Goal: Task Accomplishment & Management: Complete application form

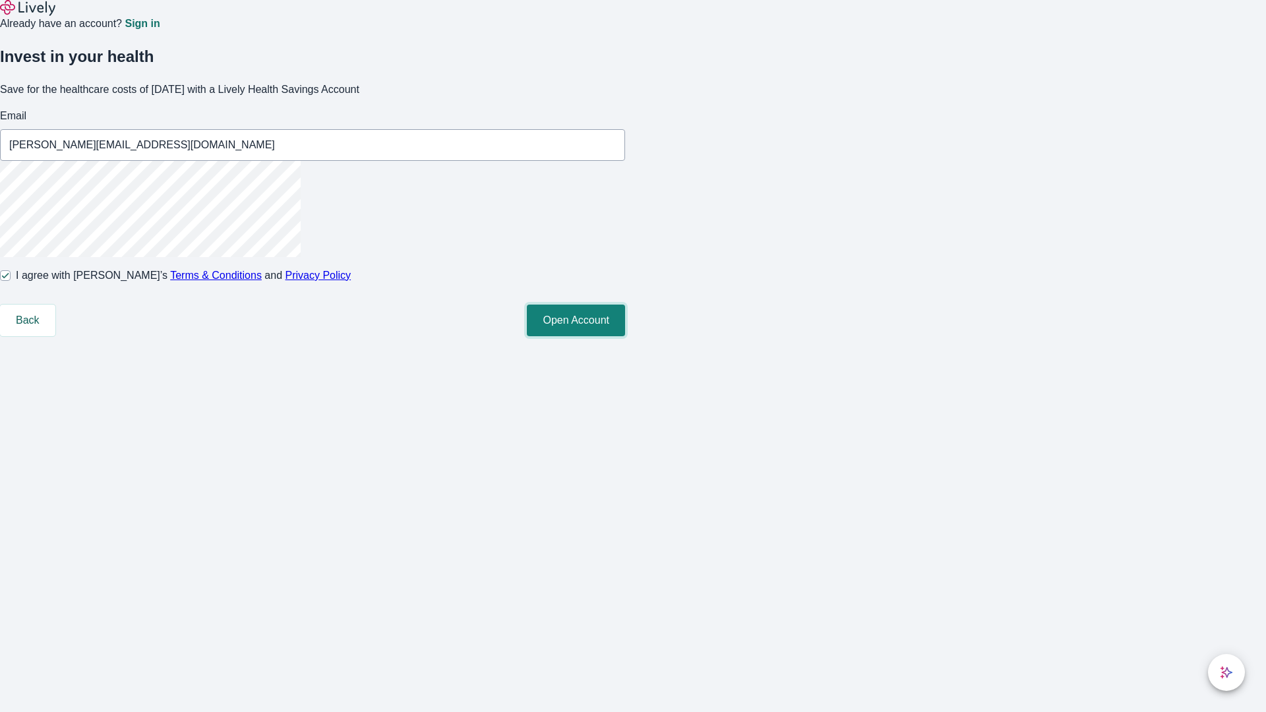
click at [625, 336] on button "Open Account" at bounding box center [576, 321] width 98 height 32
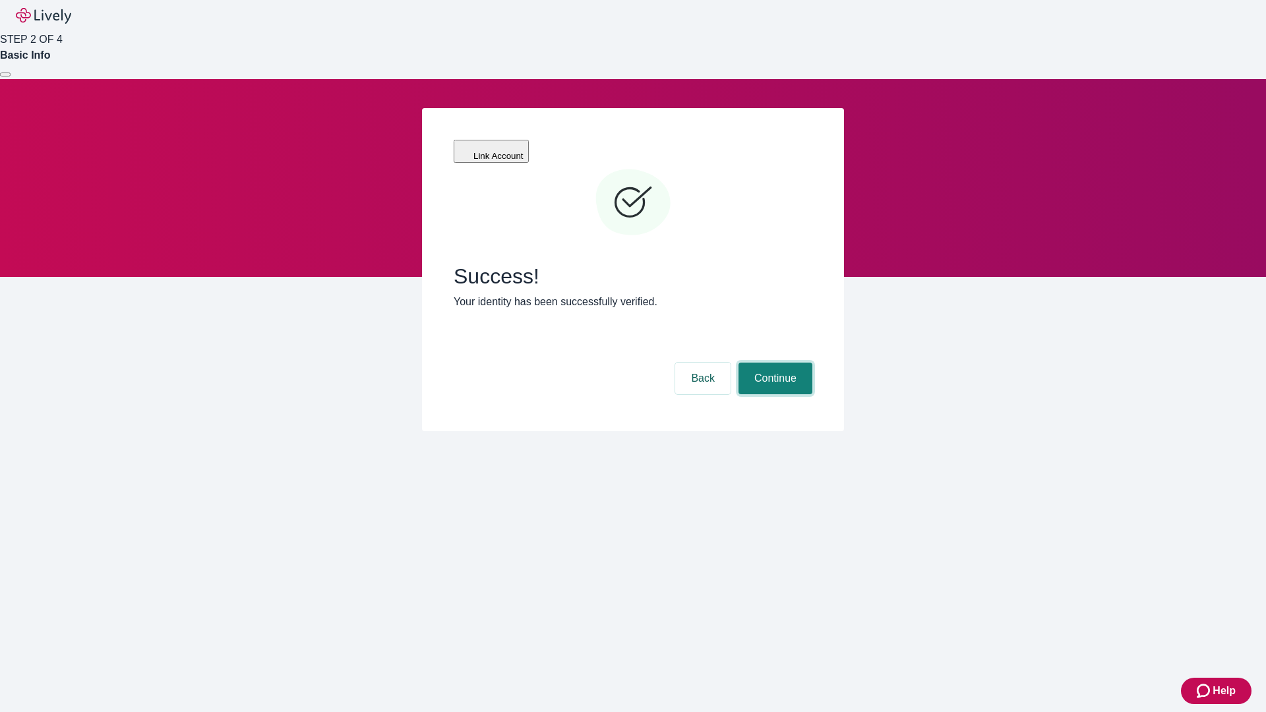
click at [774, 363] on button "Continue" at bounding box center [776, 379] width 74 height 32
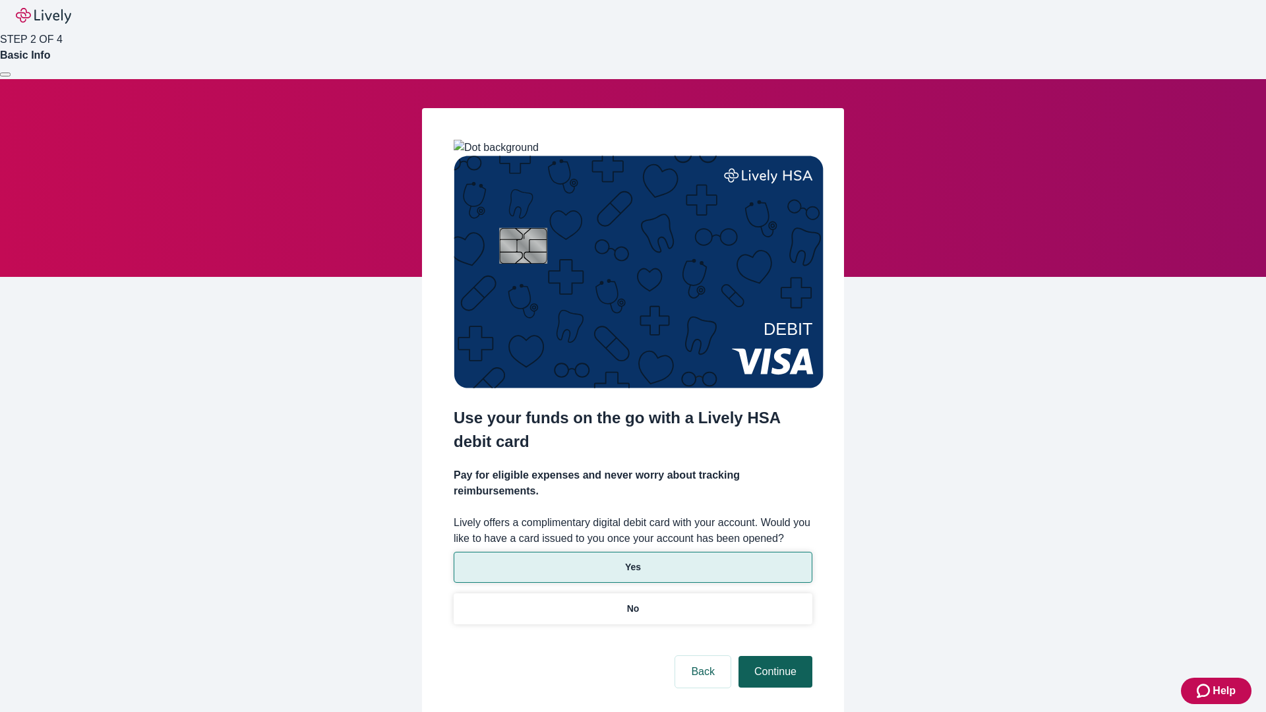
click at [633, 602] on p "No" at bounding box center [633, 609] width 13 height 14
click at [774, 656] on button "Continue" at bounding box center [776, 672] width 74 height 32
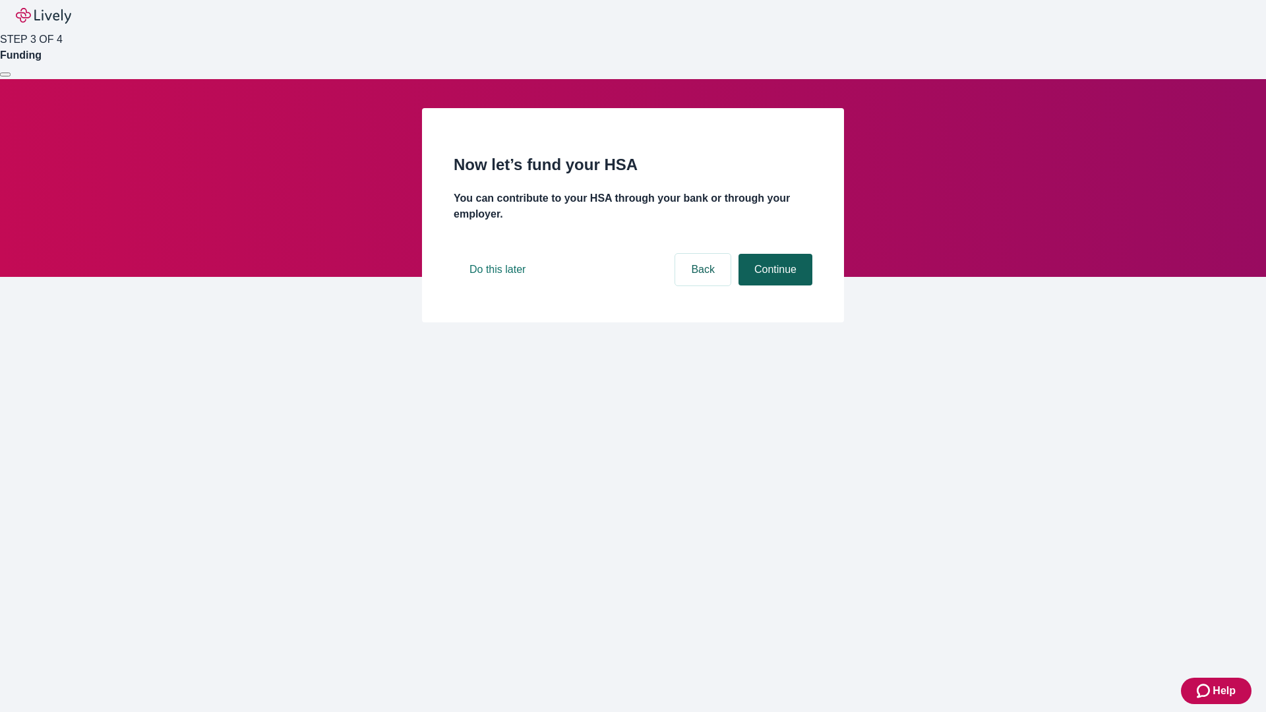
click at [774, 286] on button "Continue" at bounding box center [776, 270] width 74 height 32
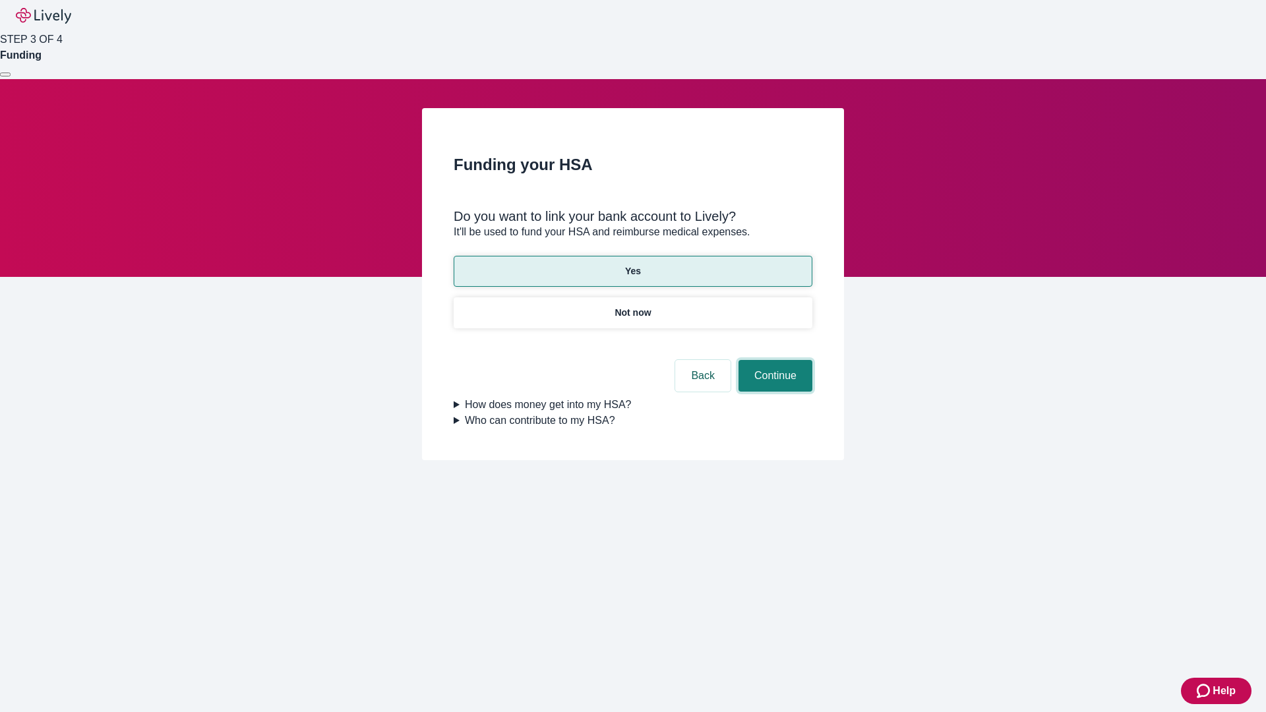
click at [774, 360] on button "Continue" at bounding box center [776, 376] width 74 height 32
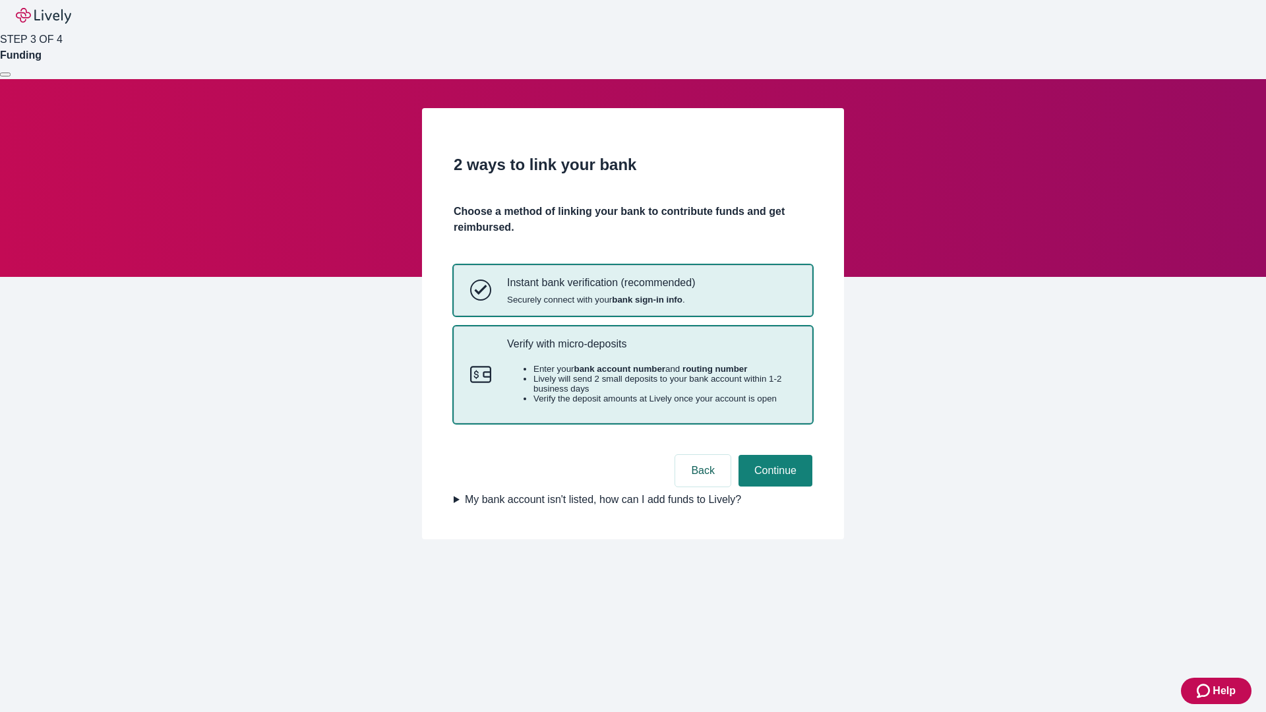
click at [651, 350] on p "Verify with micro-deposits" at bounding box center [651, 344] width 289 height 13
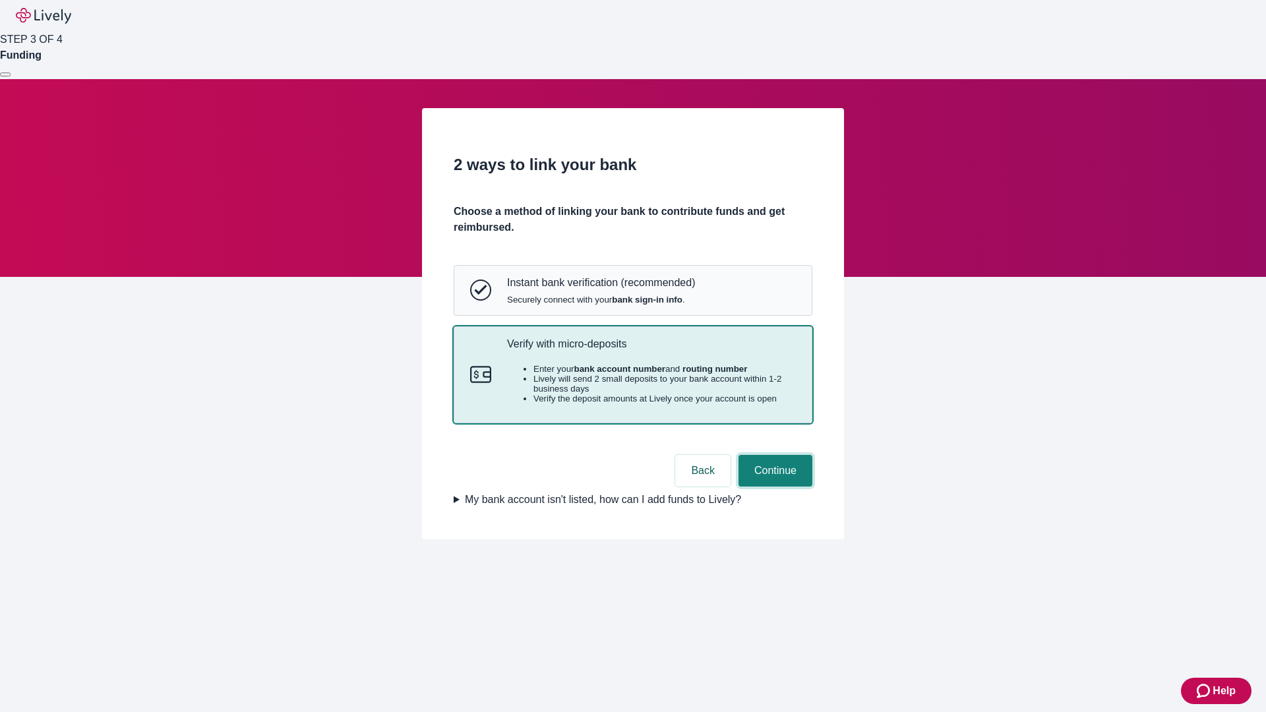
click at [774, 487] on button "Continue" at bounding box center [776, 471] width 74 height 32
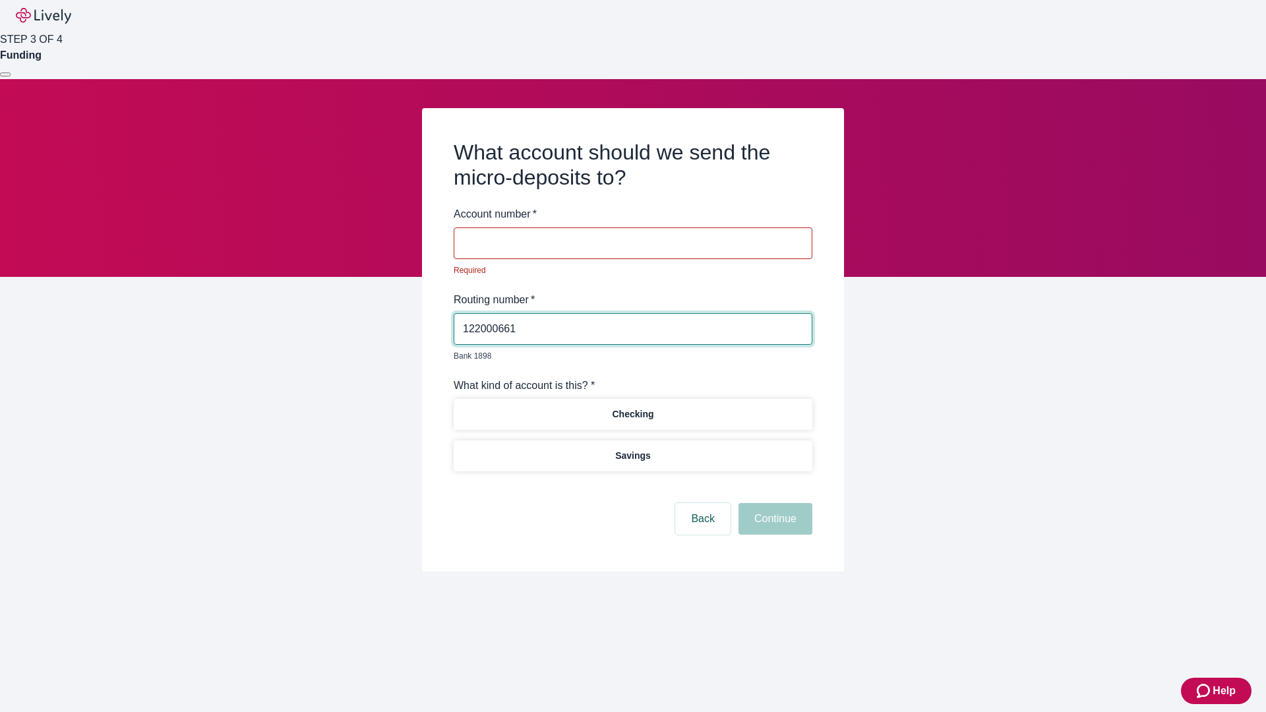
type input "122000661"
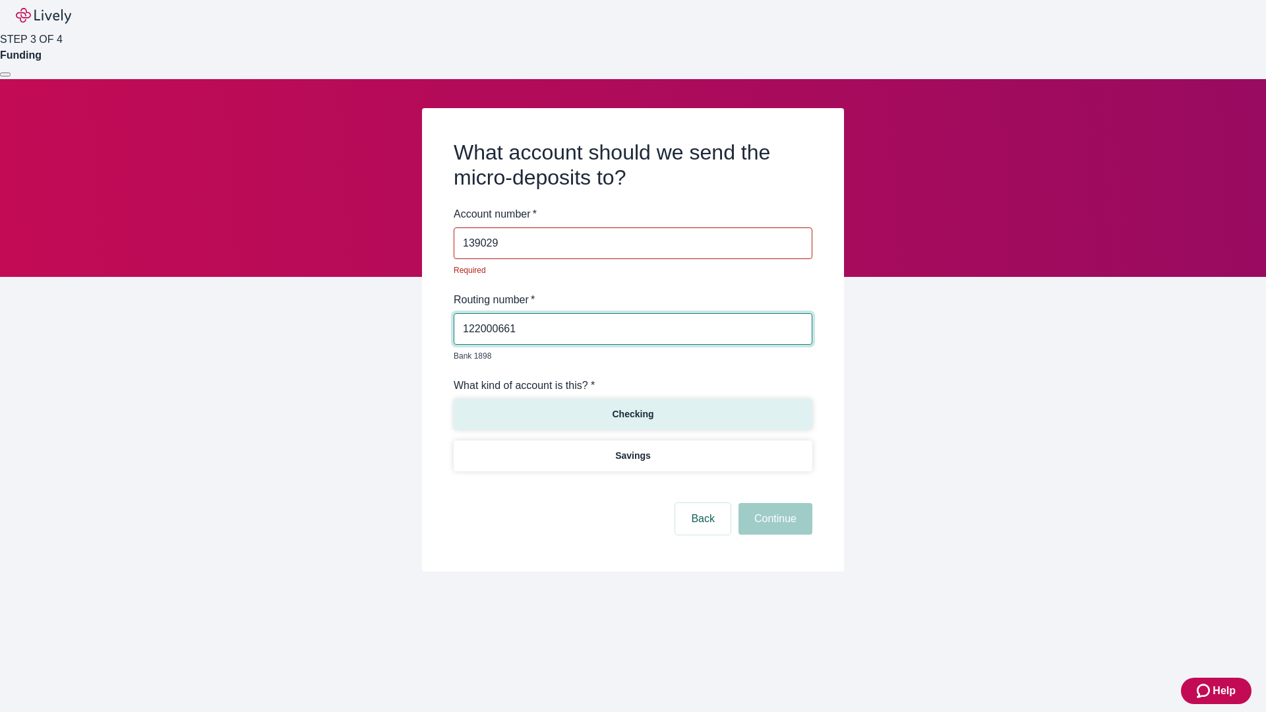
type input "139029"
click at [633, 408] on p "Checking" at bounding box center [633, 415] width 42 height 14
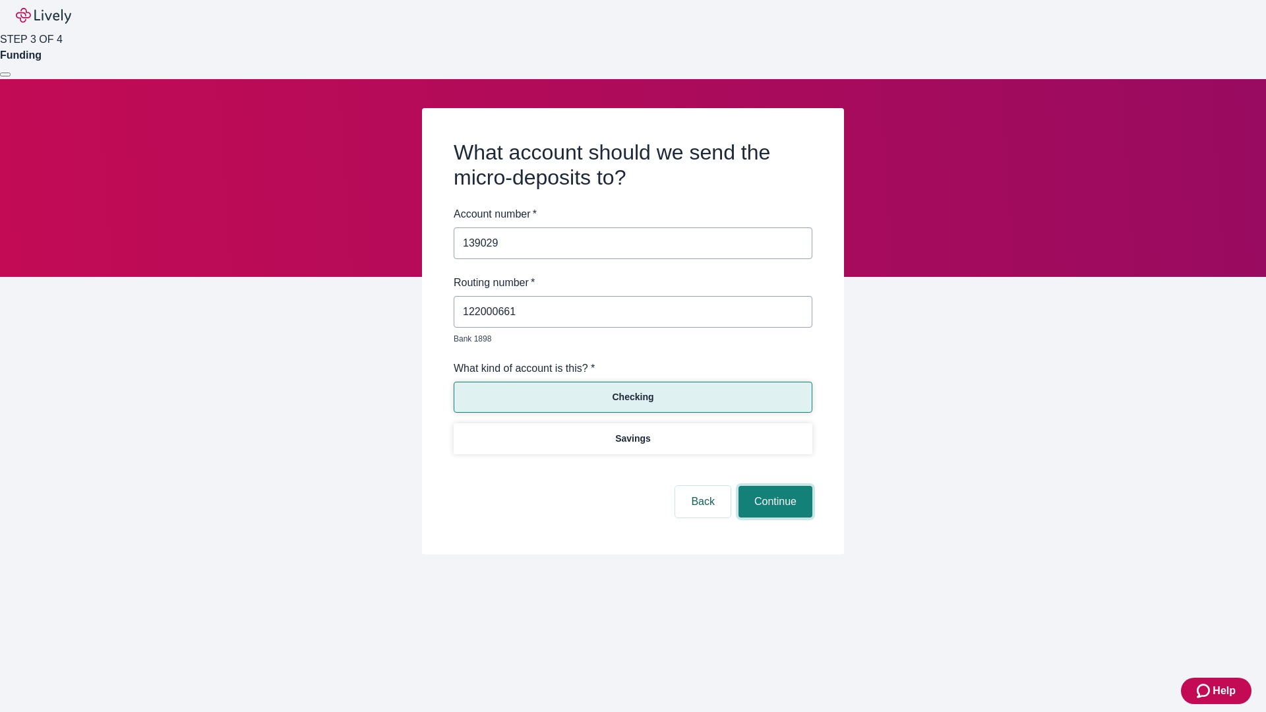
click at [774, 487] on button "Continue" at bounding box center [776, 502] width 74 height 32
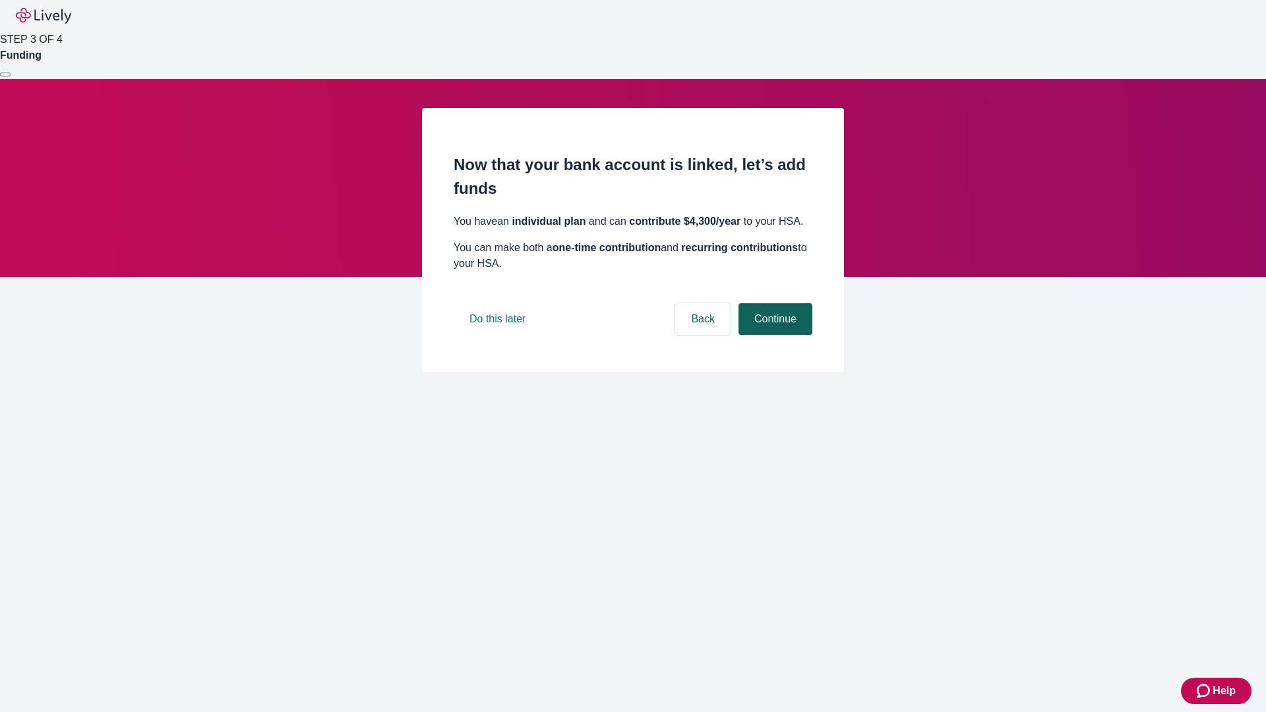
click at [774, 335] on button "Continue" at bounding box center [776, 319] width 74 height 32
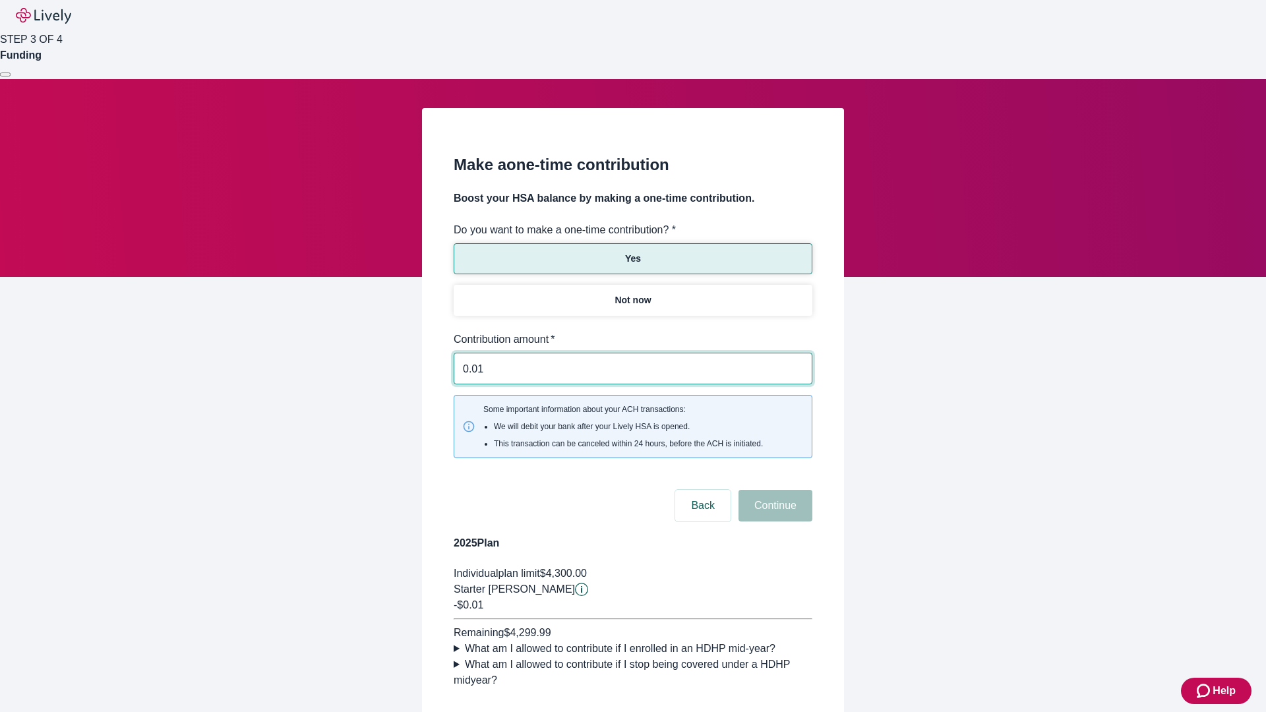
type input "0.01"
click at [774, 490] on button "Continue" at bounding box center [776, 506] width 74 height 32
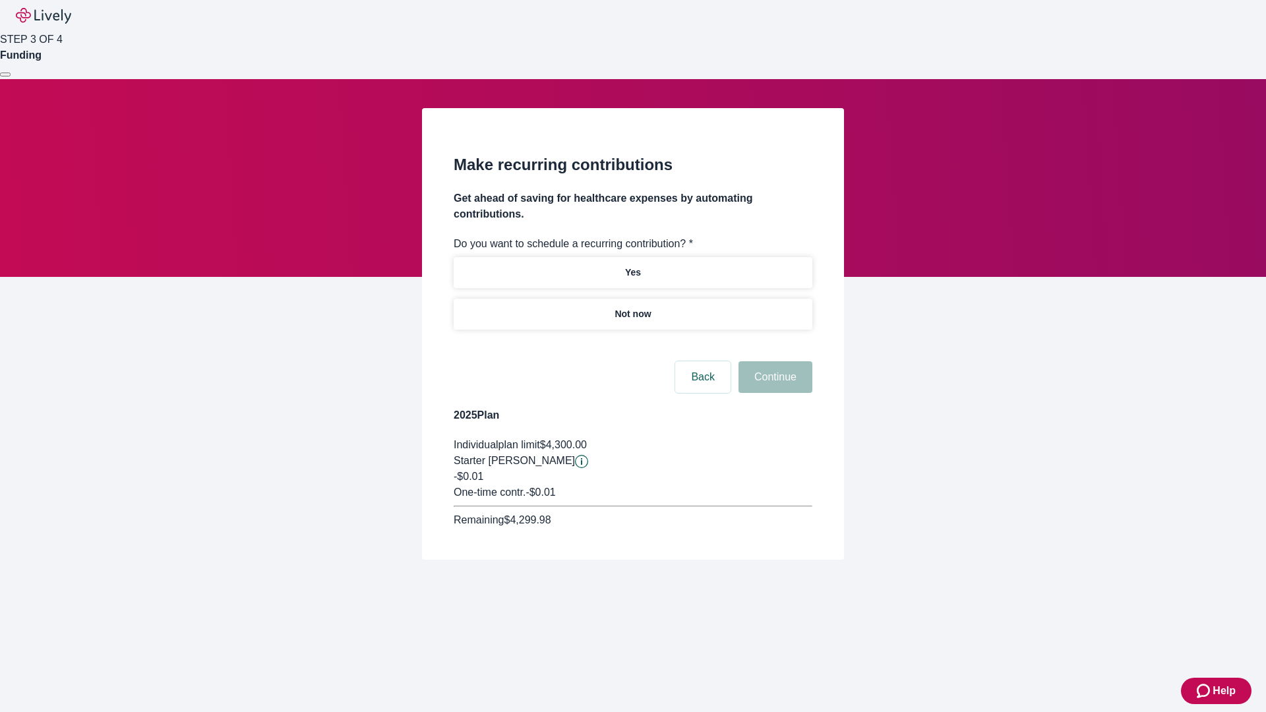
click at [633, 307] on p "Not now" at bounding box center [633, 314] width 36 height 14
click at [774, 361] on button "Continue" at bounding box center [776, 377] width 74 height 32
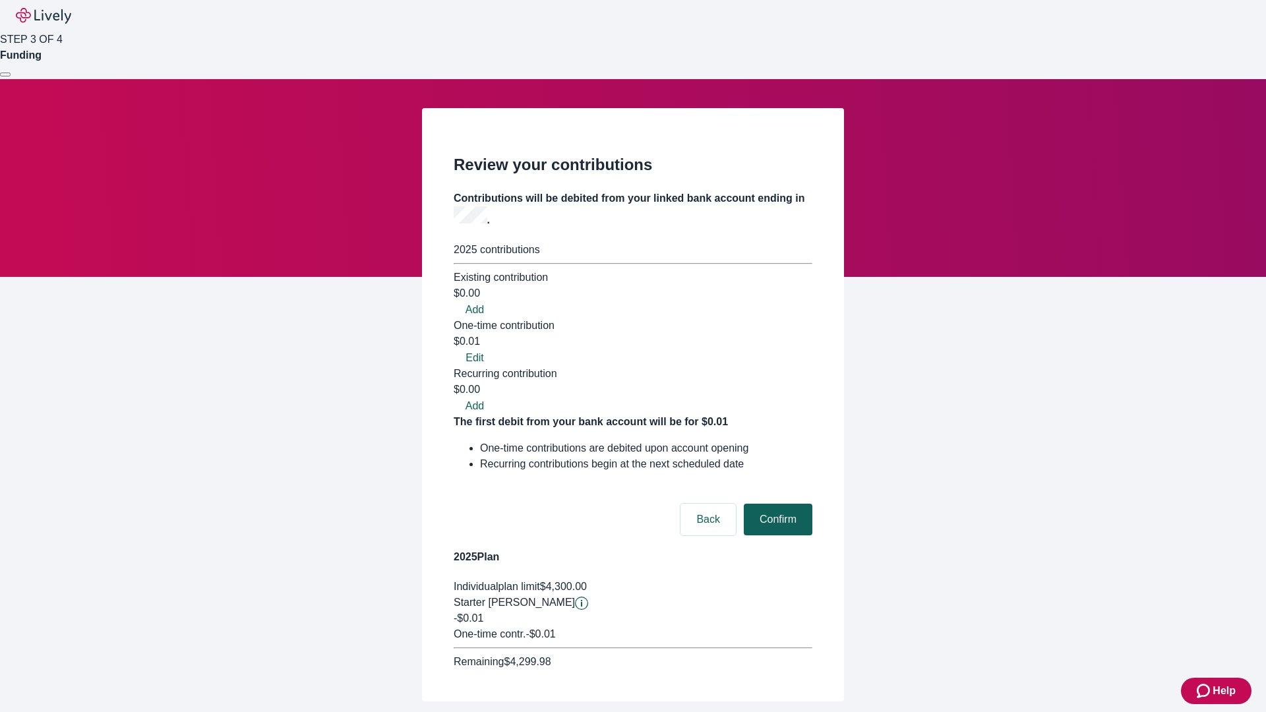
click at [776, 504] on button "Confirm" at bounding box center [778, 520] width 69 height 32
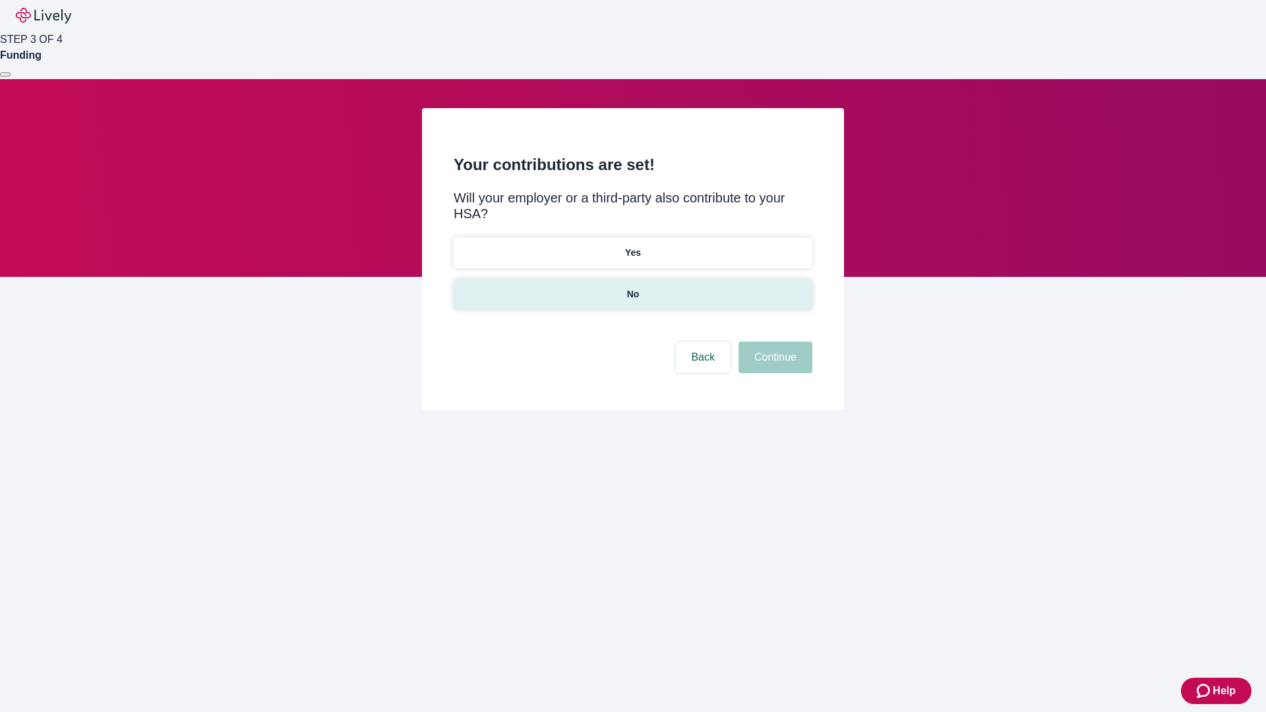
click at [633, 288] on p "No" at bounding box center [633, 295] width 13 height 14
click at [774, 342] on button "Continue" at bounding box center [776, 358] width 74 height 32
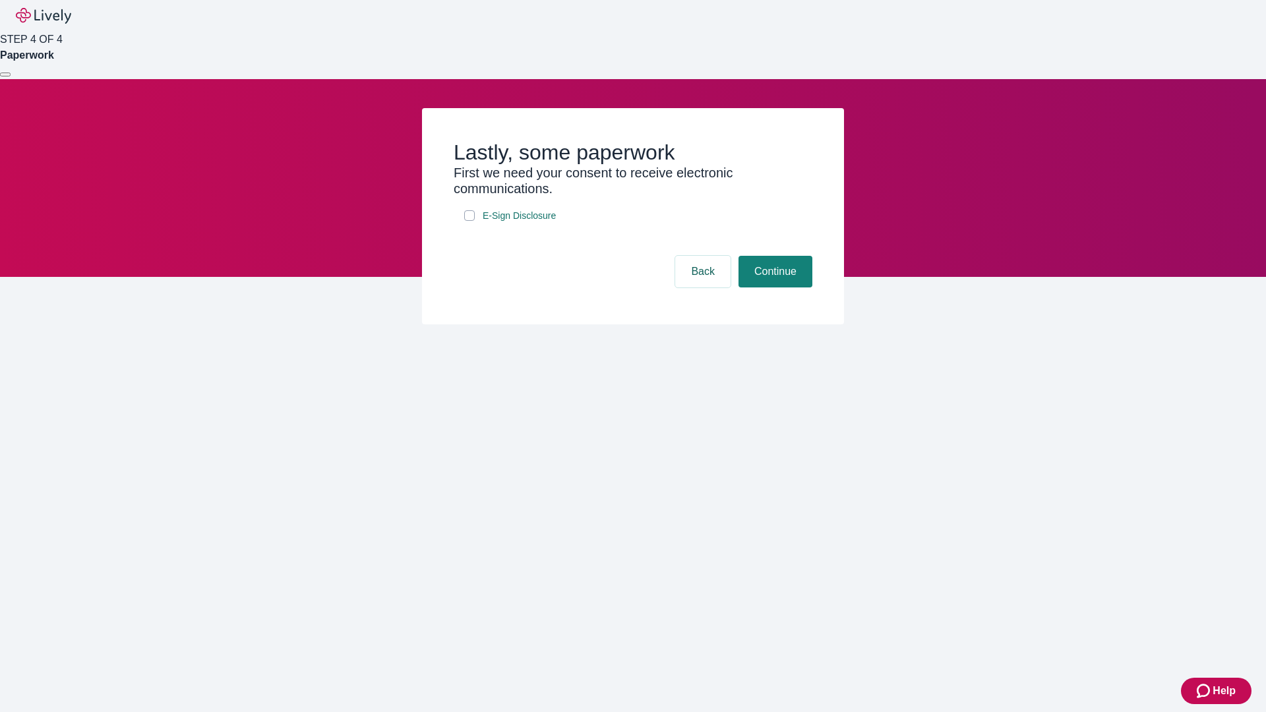
click at [470, 221] on input "E-Sign Disclosure" at bounding box center [469, 215] width 11 height 11
checkbox input "true"
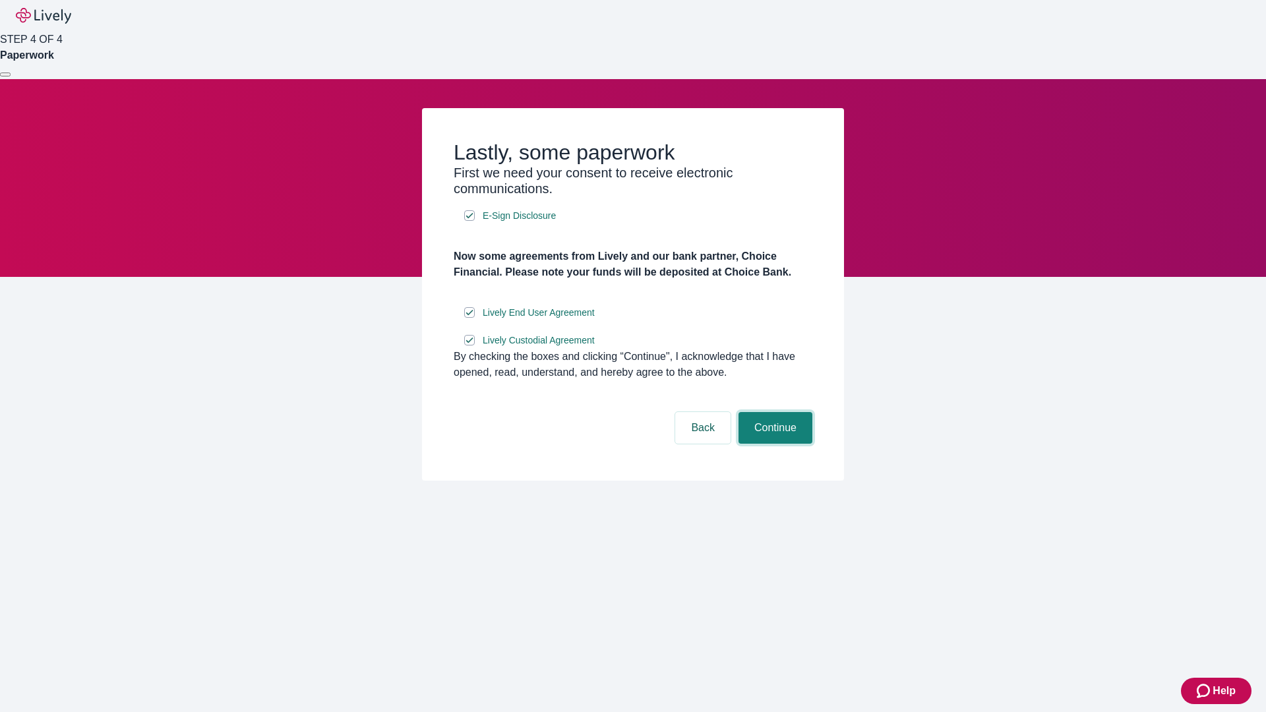
click at [774, 444] on button "Continue" at bounding box center [776, 428] width 74 height 32
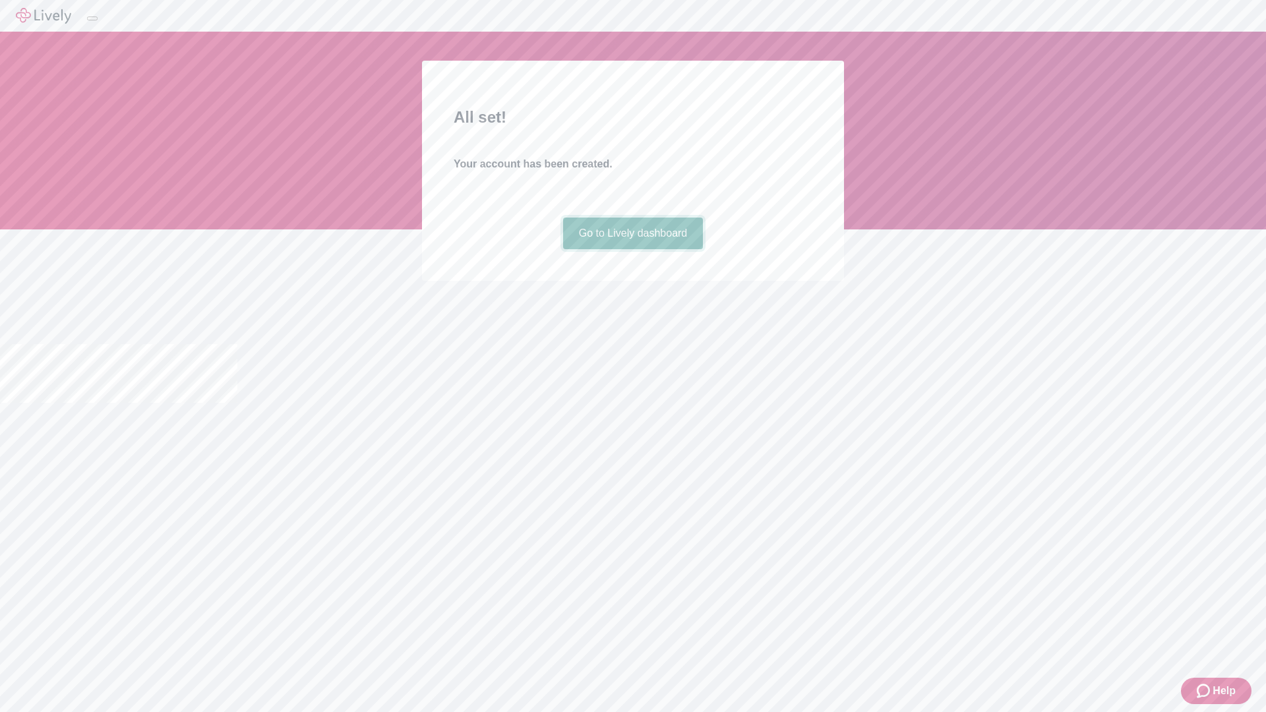
click at [633, 249] on link "Go to Lively dashboard" at bounding box center [633, 234] width 140 height 32
